Goal: Transaction & Acquisition: Purchase product/service

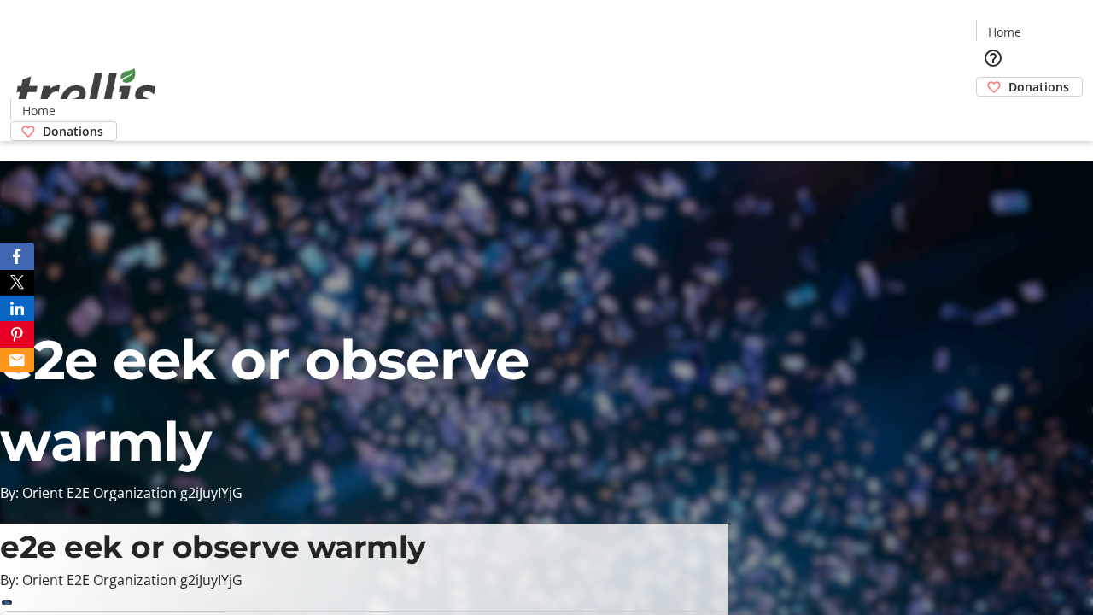
click at [1009, 78] on span "Donations" at bounding box center [1039, 87] width 61 height 18
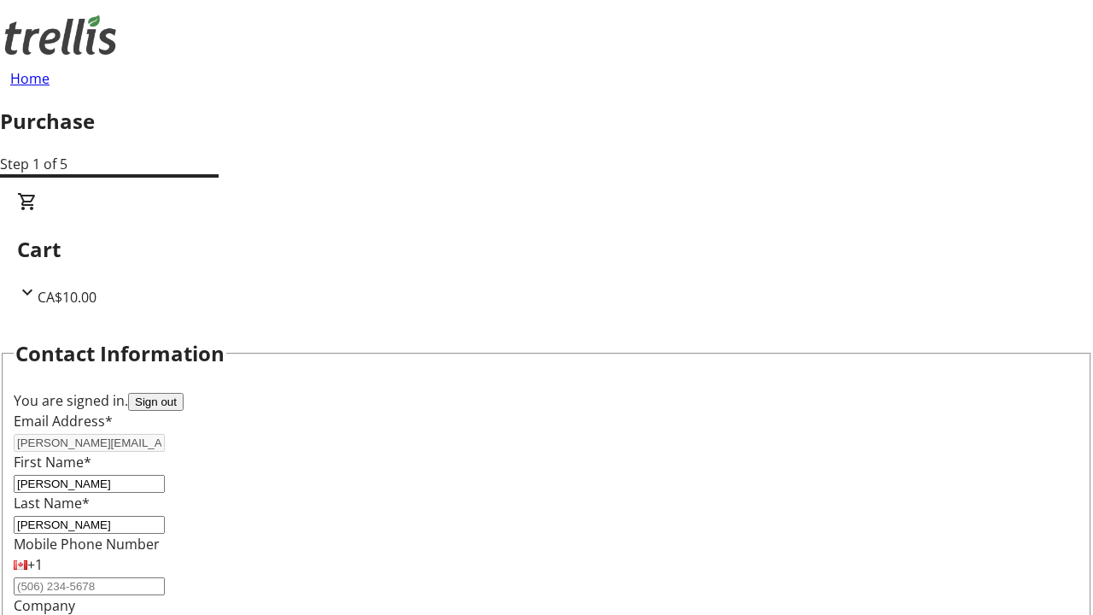
select select "BC"
select select "CA"
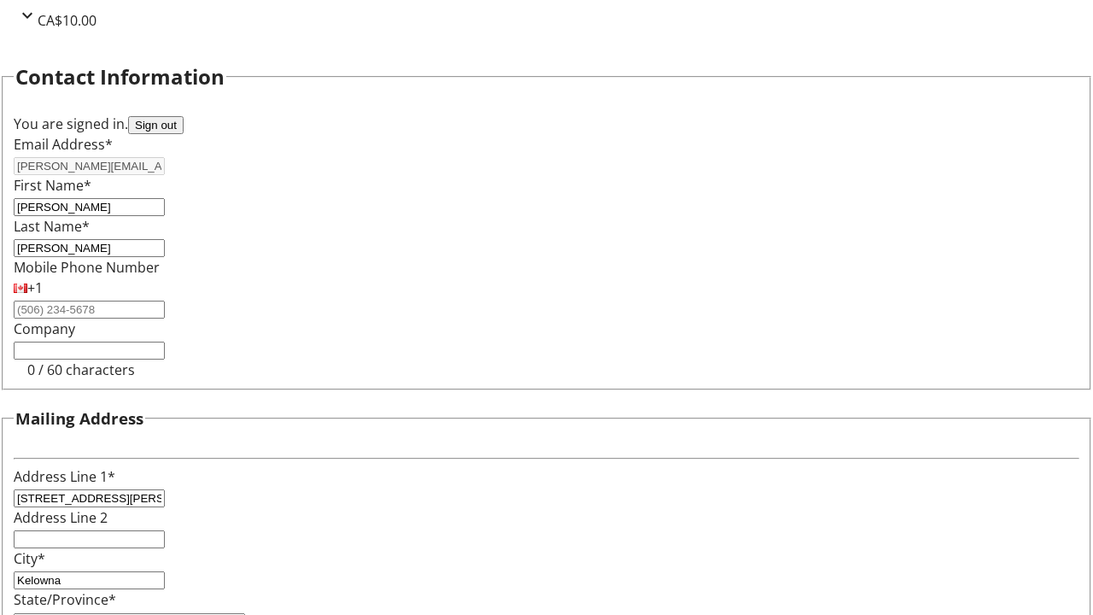
type input "V1Y 0C2"
